Goal: Go to known website: Access a specific website the user already knows

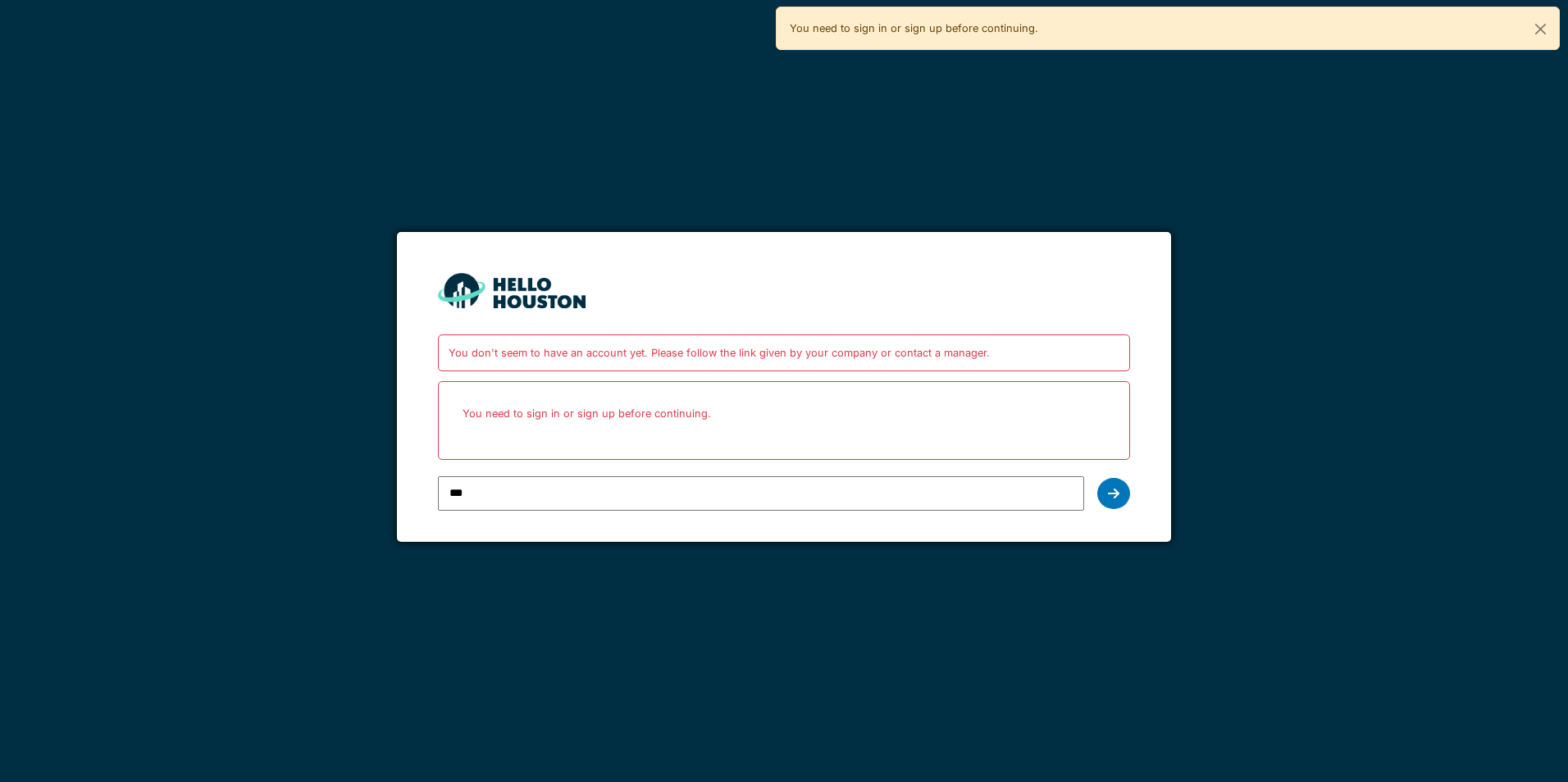
type input "**********"
click at [1120, 499] on div at bounding box center [1113, 493] width 33 height 31
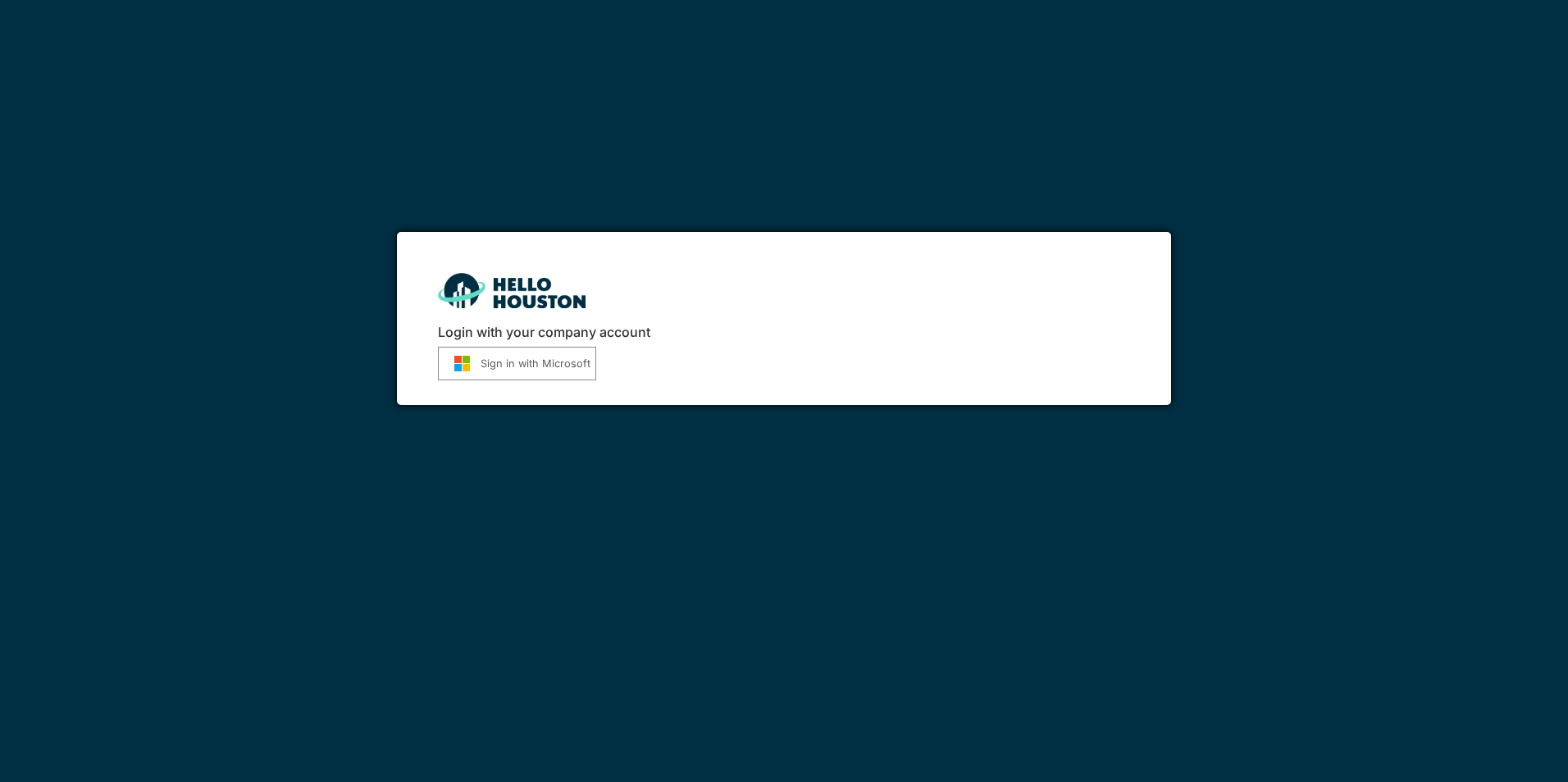
click at [534, 365] on button "Sign in with Microsoft" at bounding box center [517, 363] width 159 height 33
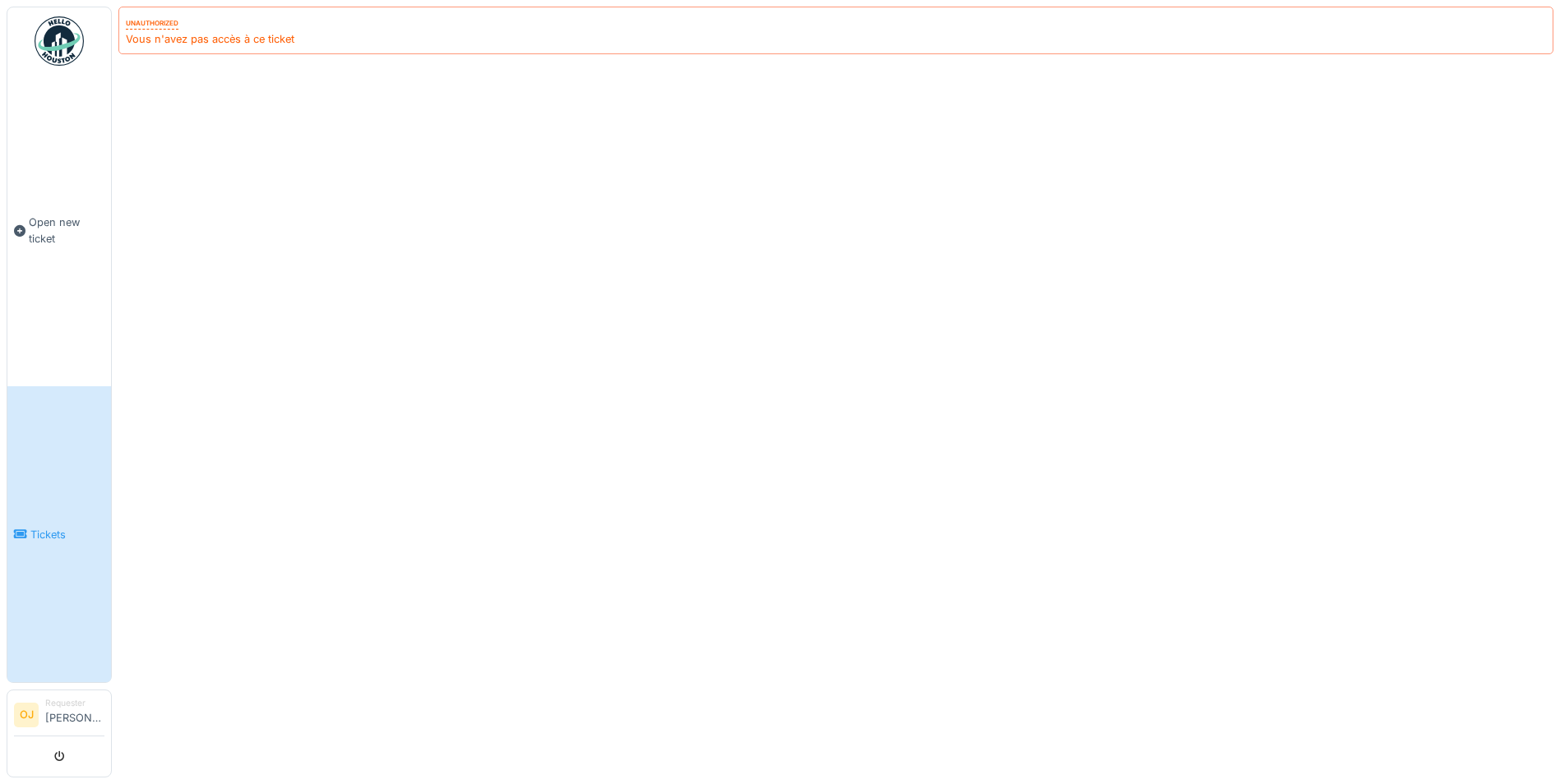
scroll to position [12, 0]
